Goal: Task Accomplishment & Management: Manage account settings

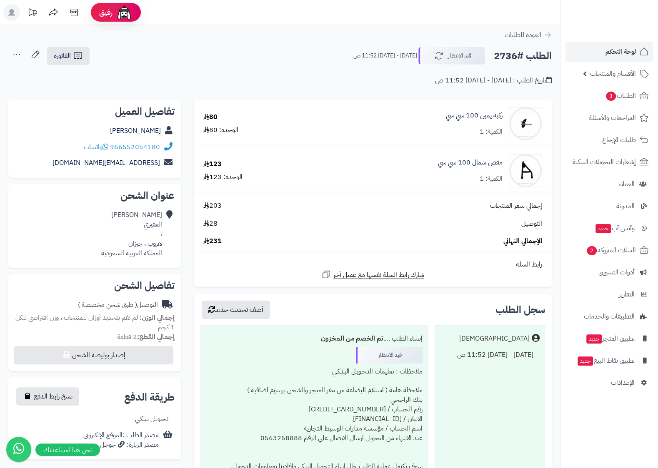
click at [222, 46] on div "الطلب #2736 قيد الانتظار الجمعة - ٢٢ أغسطس ٢٠٢٥ - 11:52 ص الفاتورة طباعة الفاتو…" at bounding box center [279, 56] width 543 height 20
click at [617, 48] on span "لوحة التحكم" at bounding box center [620, 52] width 30 height 12
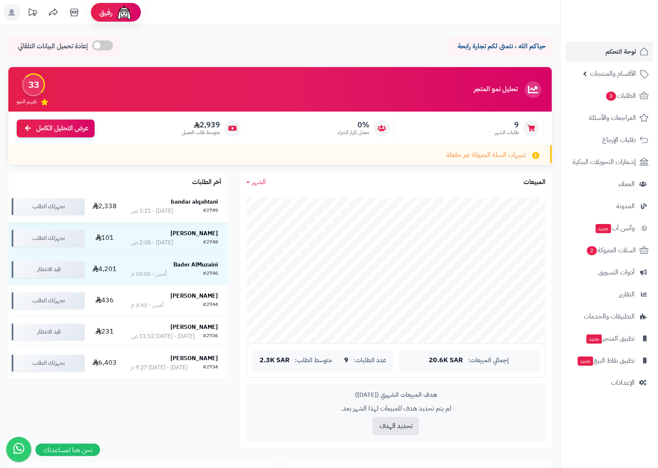
click at [175, 206] on strong "bandar alqahtani" at bounding box center [194, 201] width 47 height 9
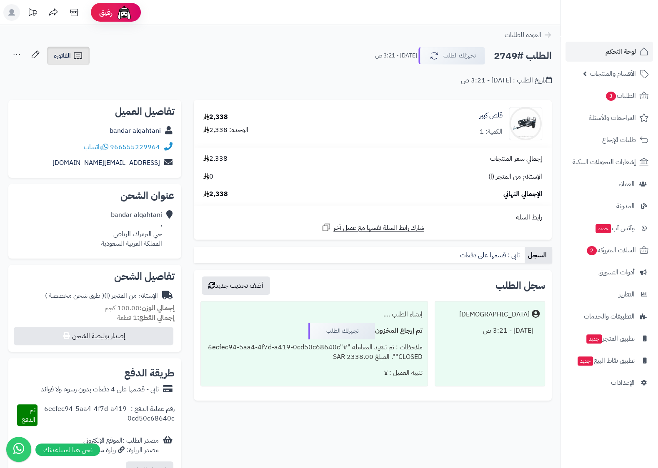
click at [67, 62] on link "الفاتورة" at bounding box center [68, 56] width 42 height 18
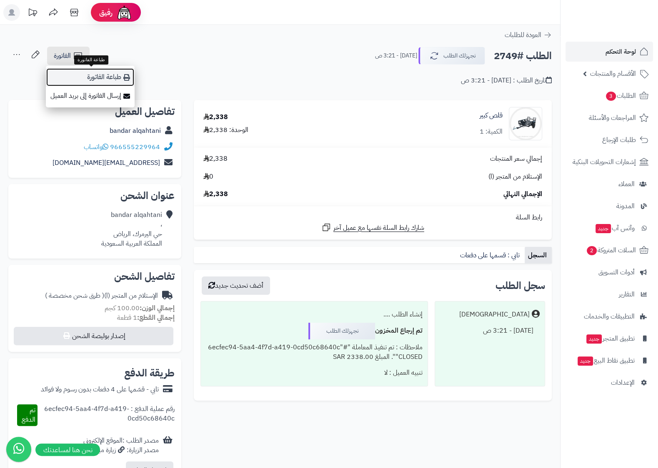
click at [116, 83] on link "طباعة الفاتورة" at bounding box center [90, 77] width 89 height 19
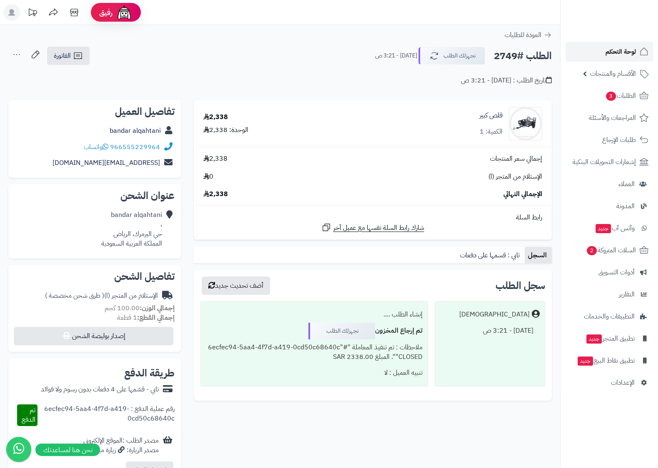
click at [611, 52] on span "لوحة التحكم" at bounding box center [620, 52] width 30 height 12
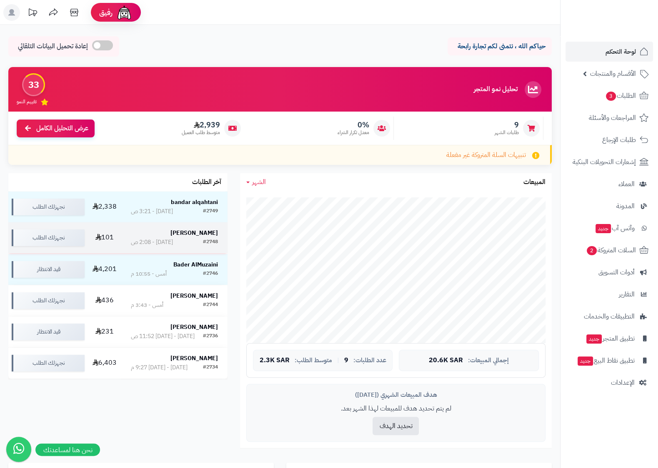
click at [198, 235] on strong "[PERSON_NAME]" at bounding box center [193, 233] width 47 height 9
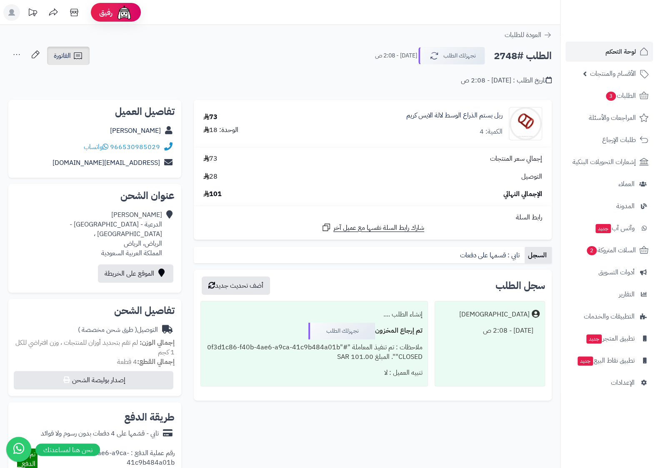
click at [68, 52] on span "الفاتورة" at bounding box center [62, 56] width 17 height 10
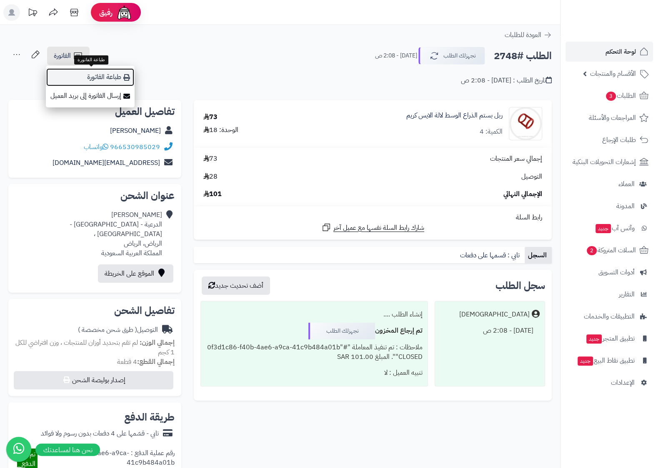
click at [111, 75] on link "طباعة الفاتورة" at bounding box center [90, 77] width 89 height 19
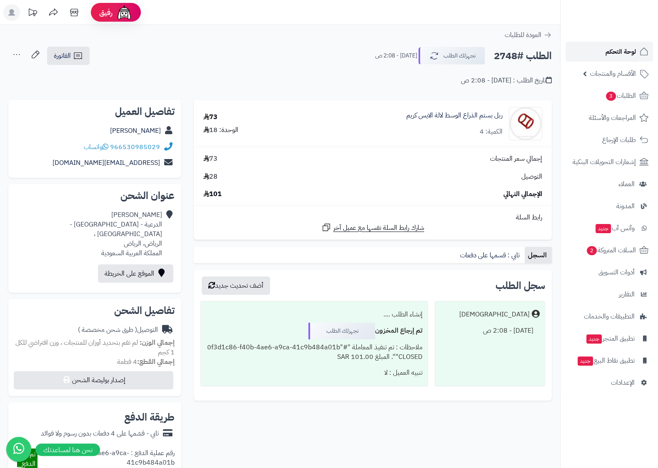
click at [627, 54] on span "لوحة التحكم" at bounding box center [620, 52] width 30 height 12
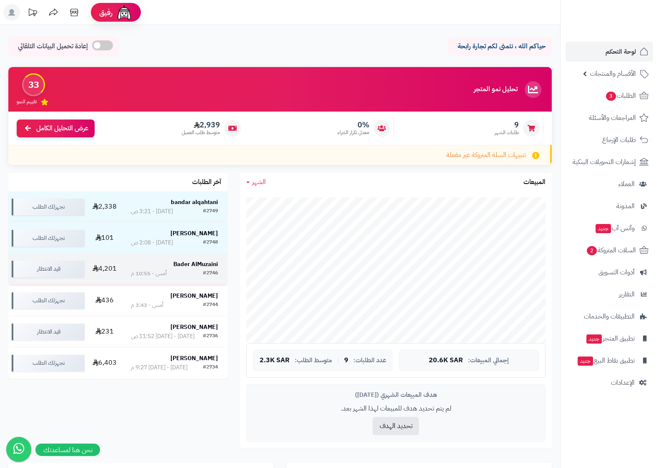
click at [202, 265] on strong "Bader AlMuzaini" at bounding box center [195, 264] width 45 height 9
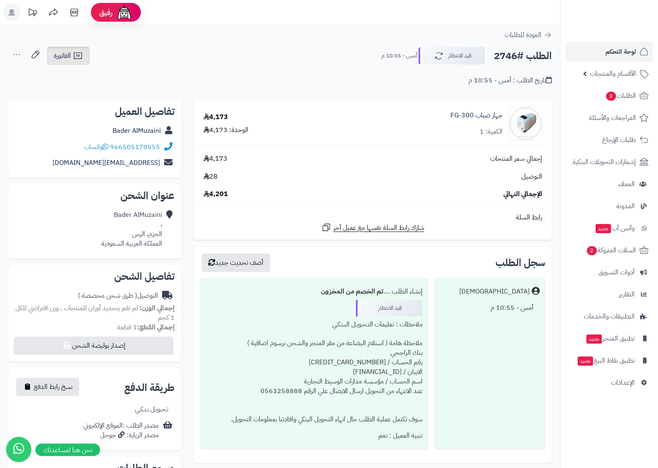
click at [84, 62] on link "الفاتورة" at bounding box center [68, 56] width 42 height 18
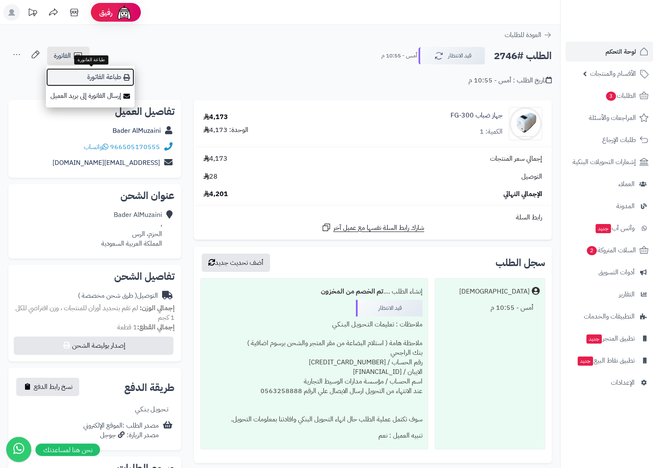
click at [110, 75] on link "طباعة الفاتورة" at bounding box center [90, 77] width 89 height 19
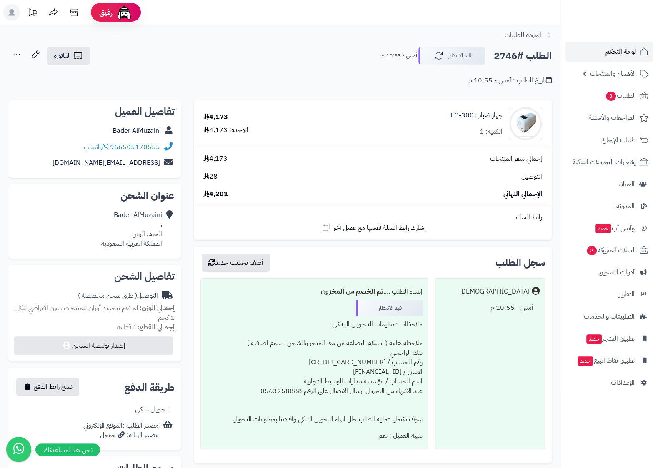
click at [634, 57] on span "لوحة التحكم" at bounding box center [620, 52] width 30 height 12
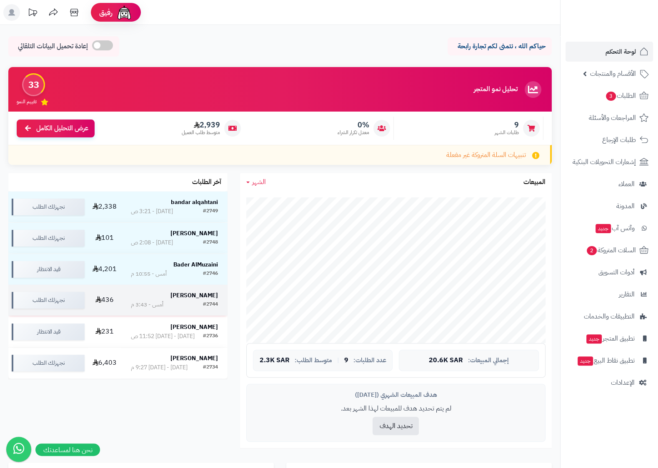
click at [217, 298] on strong "[PERSON_NAME]" at bounding box center [193, 295] width 47 height 9
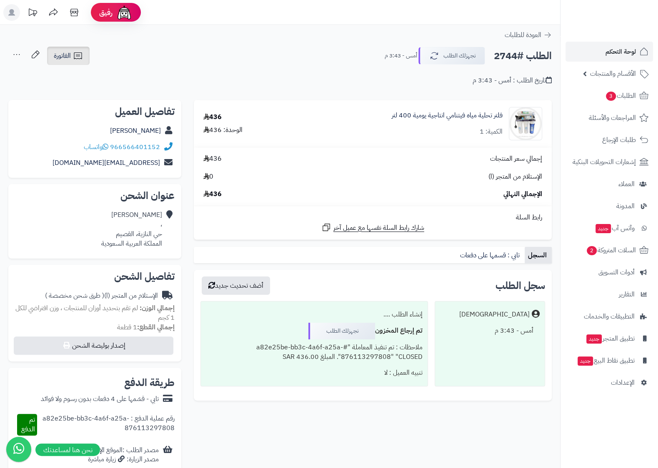
click at [69, 60] on span "الفاتورة" at bounding box center [62, 56] width 17 height 10
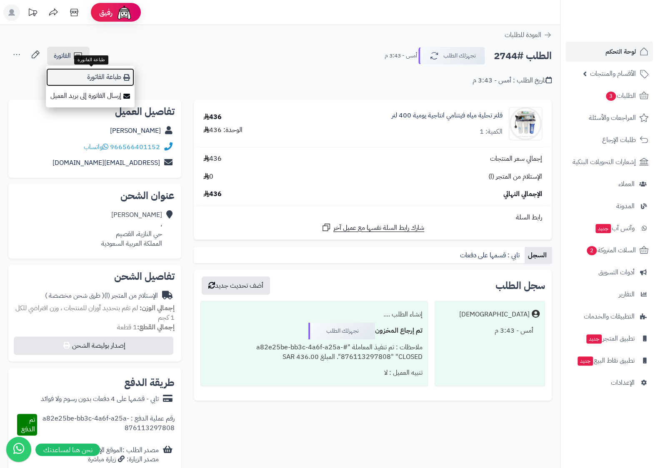
click at [108, 81] on link "طباعة الفاتورة" at bounding box center [90, 77] width 89 height 19
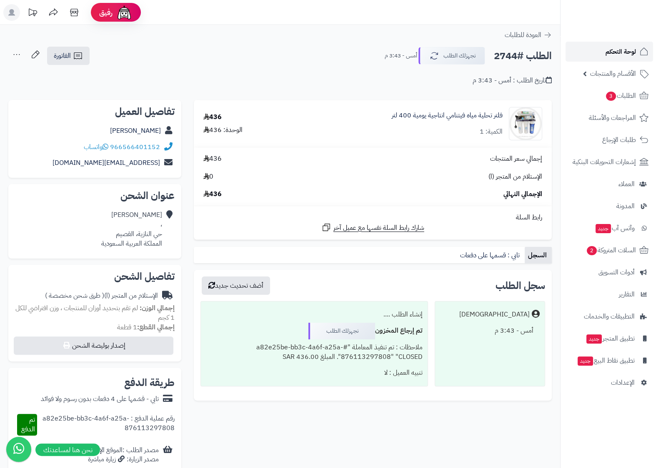
click at [625, 54] on span "لوحة التحكم" at bounding box center [620, 52] width 30 height 12
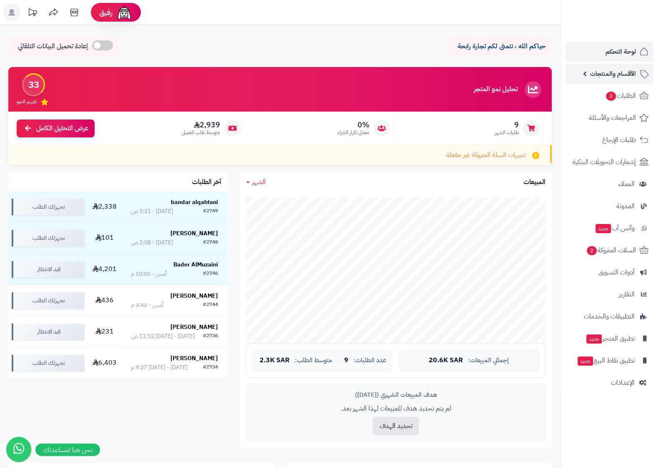
click at [635, 75] on span "الأقسام والمنتجات" at bounding box center [613, 74] width 46 height 12
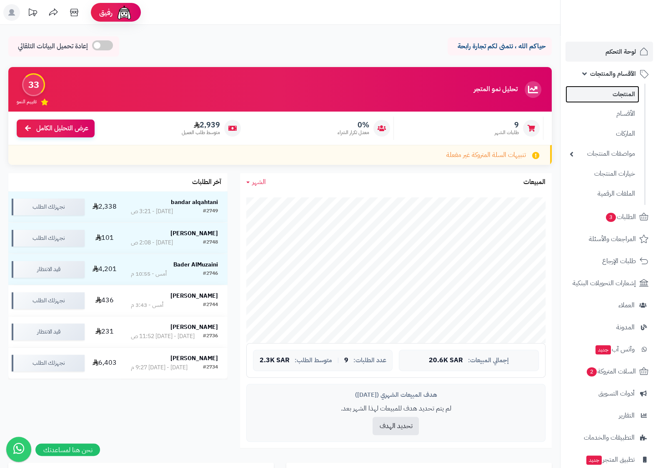
click at [627, 96] on link "المنتجات" at bounding box center [602, 94] width 74 height 17
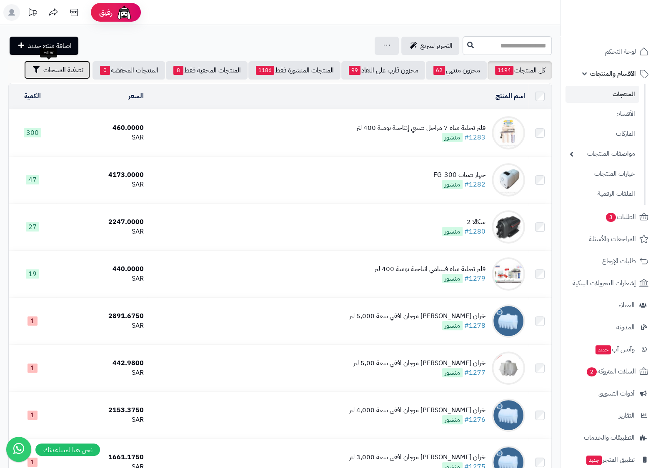
click at [37, 75] on button "تصفية المنتجات" at bounding box center [57, 70] width 66 height 18
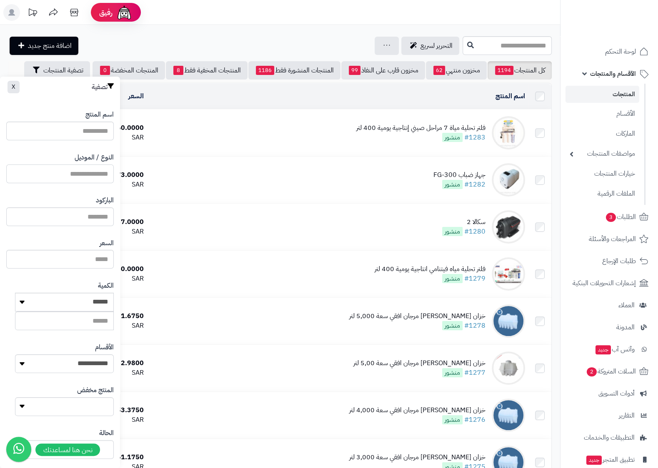
click at [77, 178] on input "النوع / الموديل" at bounding box center [59, 174] width 107 height 19
click at [88, 126] on input "اسم المنتج" at bounding box center [59, 131] width 107 height 19
click at [31, 249] on div "السعر" at bounding box center [59, 253] width 107 height 43
click at [67, 177] on input "النوع / الموديل" at bounding box center [59, 174] width 107 height 19
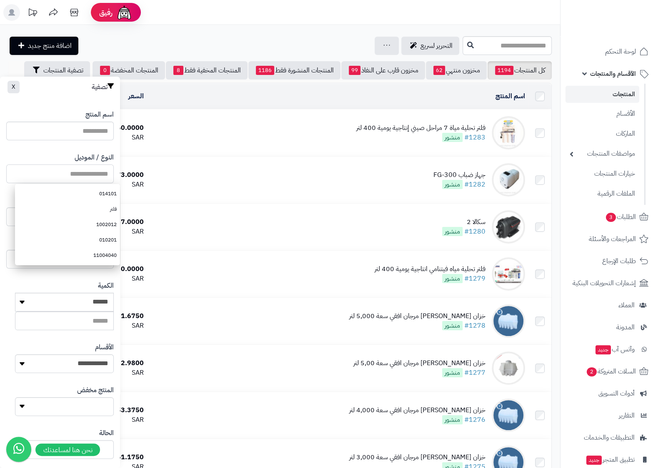
click at [67, 177] on input "النوع / الموديل" at bounding box center [59, 174] width 107 height 19
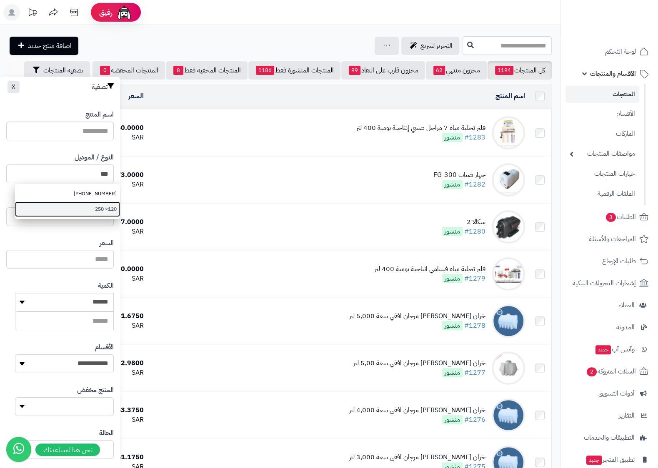
click at [100, 208] on link "120× 250" at bounding box center [67, 209] width 105 height 15
type input "********"
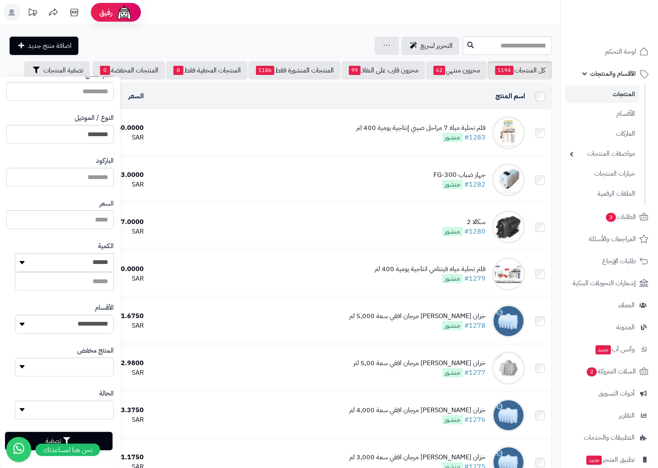
scroll to position [41, 0]
click at [102, 435] on button "تصفية" at bounding box center [58, 439] width 107 height 18
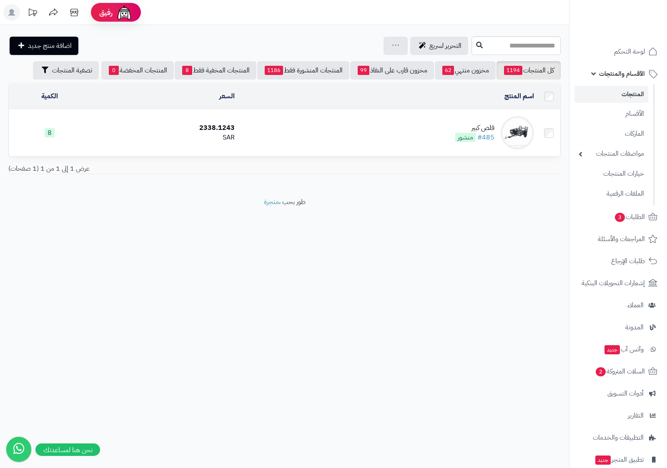
click at [485, 127] on div "قلص كبير" at bounding box center [474, 128] width 39 height 10
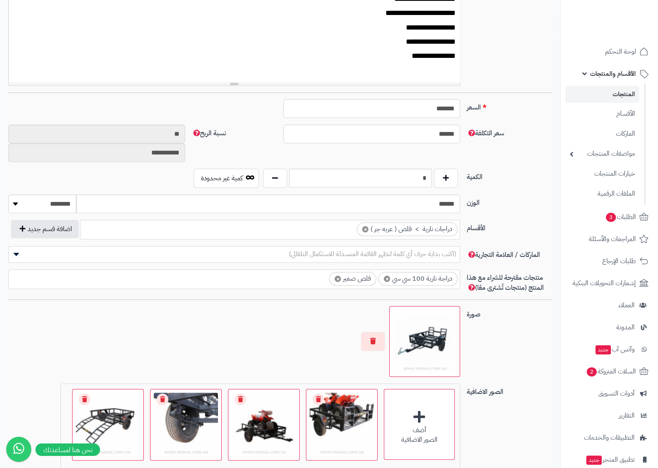
scroll to position [279, 0]
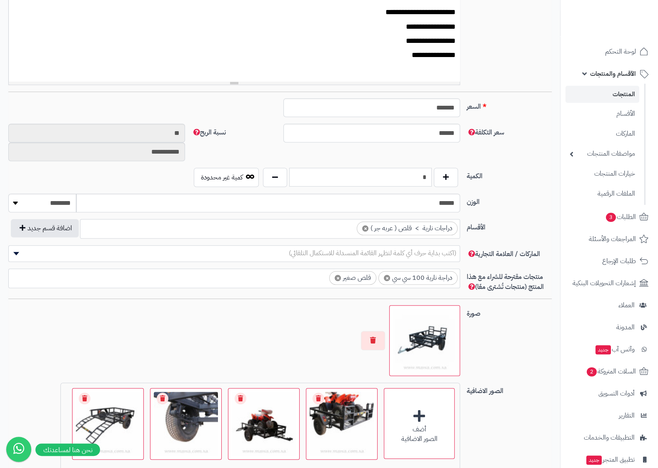
drag, startPoint x: 425, startPoint y: 177, endPoint x: 417, endPoint y: 181, distance: 8.6
click at [417, 181] on input "*" at bounding box center [360, 177] width 142 height 19
type input "*"
click at [519, 168] on div "**********" at bounding box center [280, 146] width 550 height 44
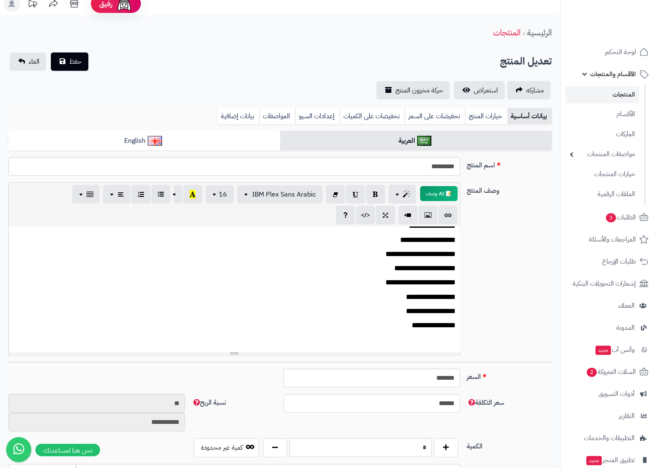
scroll to position [0, 0]
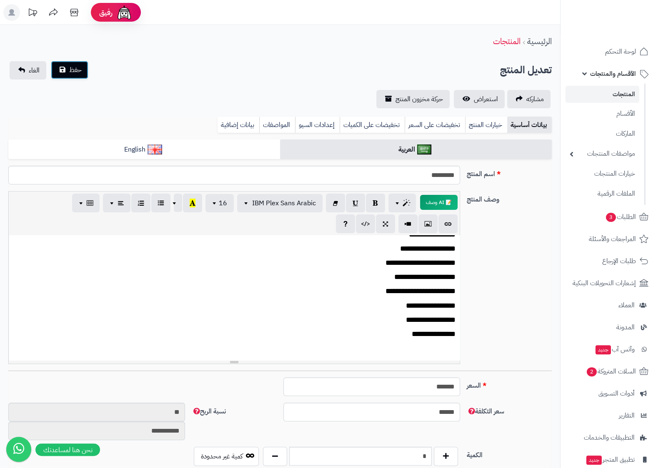
click at [63, 77] on button "حفظ" at bounding box center [69, 70] width 37 height 18
